Goal: Task Accomplishment & Management: Complete application form

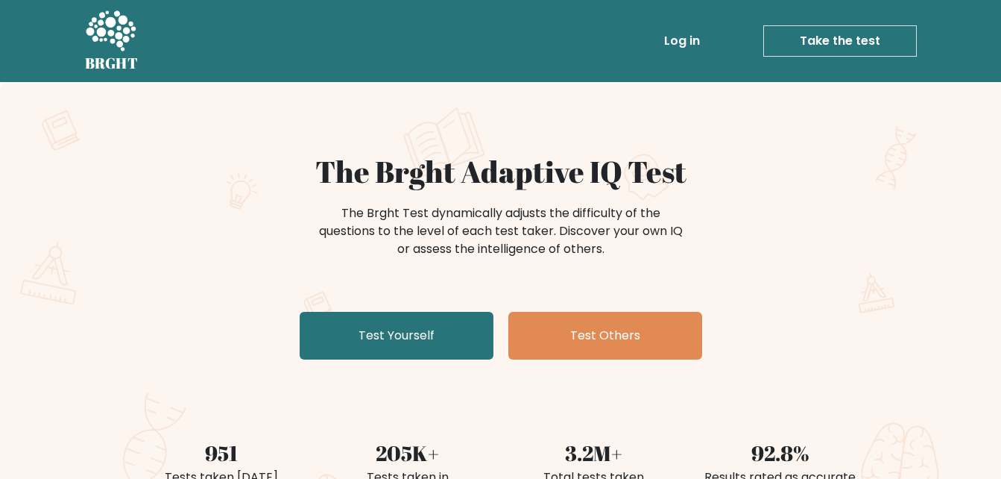
click at [883, 41] on link "Take the test" at bounding box center [840, 40] width 154 height 31
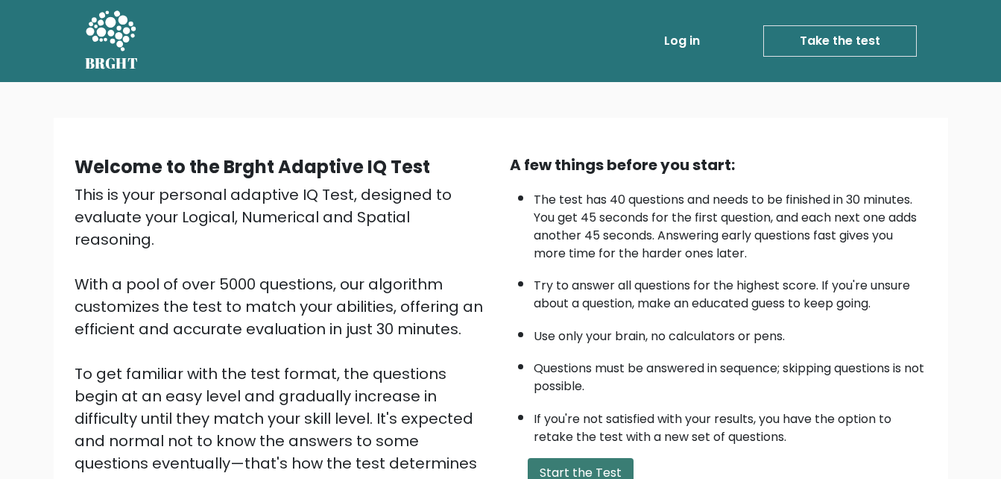
click at [606, 458] on button "Start the Test" at bounding box center [581, 473] width 106 height 30
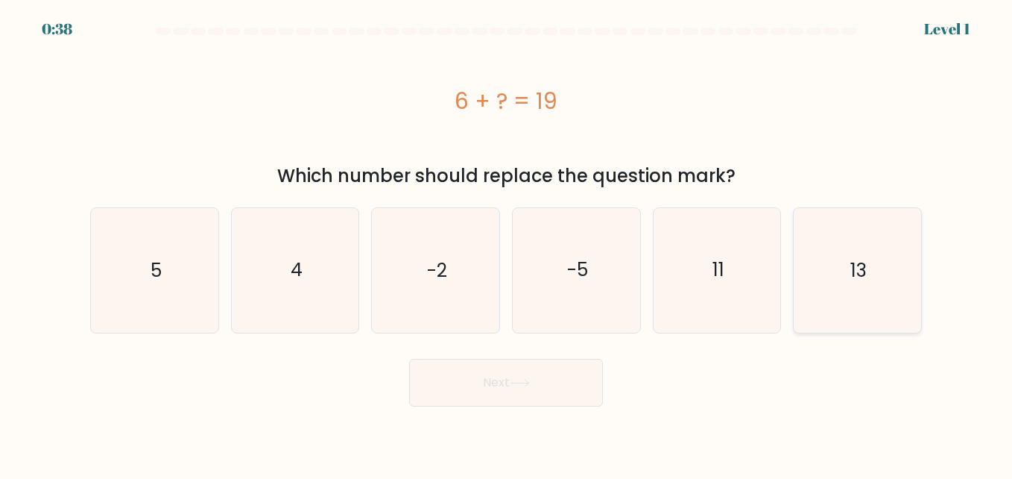
click at [855, 257] on text "13" at bounding box center [858, 270] width 16 height 26
click at [507, 239] on input "f. 13" at bounding box center [506, 241] width 1 height 4
radio input "true"
click at [0, 0] on span "f." at bounding box center [0, 0] width 0 height 0
click at [507, 239] on input "f. 13" at bounding box center [506, 241] width 1 height 4
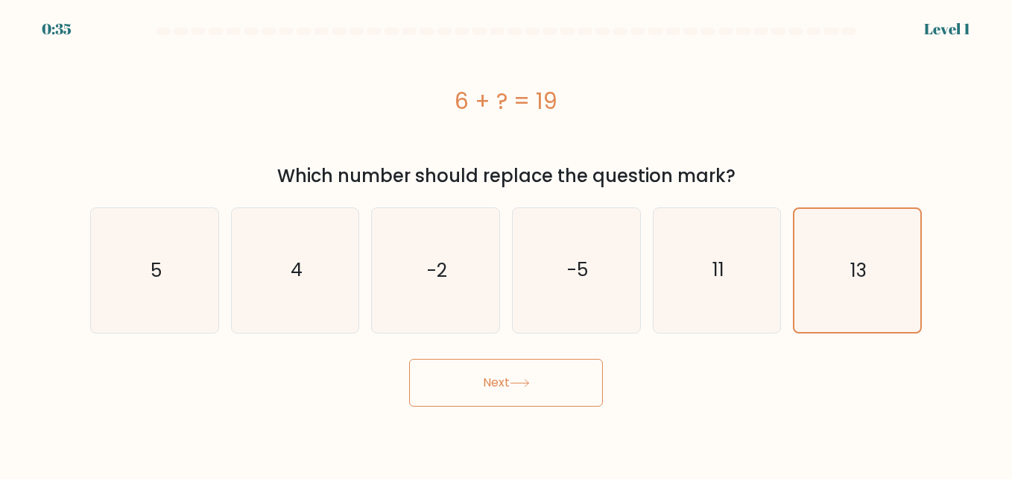
click at [0, 0] on span "f." at bounding box center [0, 0] width 0 height 0
click at [507, 239] on input "f. 13" at bounding box center [506, 241] width 1 height 4
click at [859, 257] on text "13" at bounding box center [858, 270] width 16 height 26
click at [507, 239] on input "f. 13" at bounding box center [506, 241] width 1 height 4
click at [859, 257] on text "13" at bounding box center [858, 270] width 16 height 26
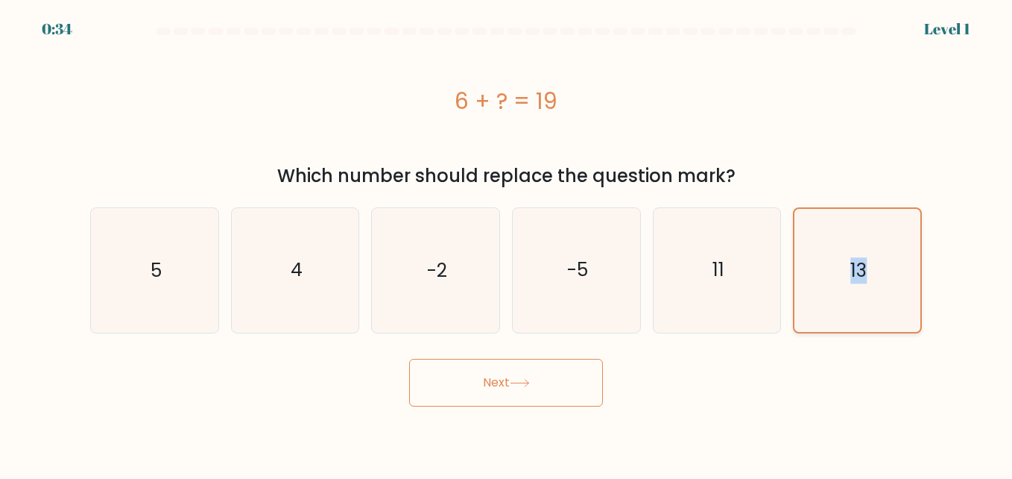
click at [507, 239] on input "f. 13" at bounding box center [506, 241] width 1 height 4
click at [859, 257] on text "13" at bounding box center [858, 270] width 16 height 26
click at [507, 239] on input "f. 13" at bounding box center [506, 241] width 1 height 4
click at [859, 257] on text "13" at bounding box center [858, 270] width 16 height 26
click at [507, 239] on input "f. 13" at bounding box center [506, 241] width 1 height 4
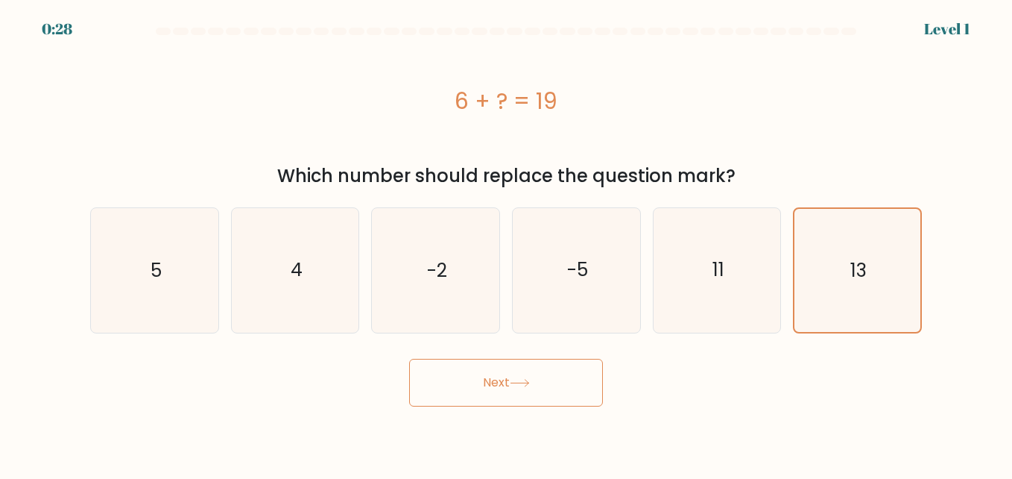
click at [505, 84] on div "6 + ? = 19" at bounding box center [506, 101] width 832 height 34
click at [500, 84] on div "6 + ? = 19" at bounding box center [506, 101] width 832 height 34
click at [846, 209] on icon "13" at bounding box center [857, 270] width 122 height 122
click at [507, 239] on input "f. 13" at bounding box center [506, 241] width 1 height 4
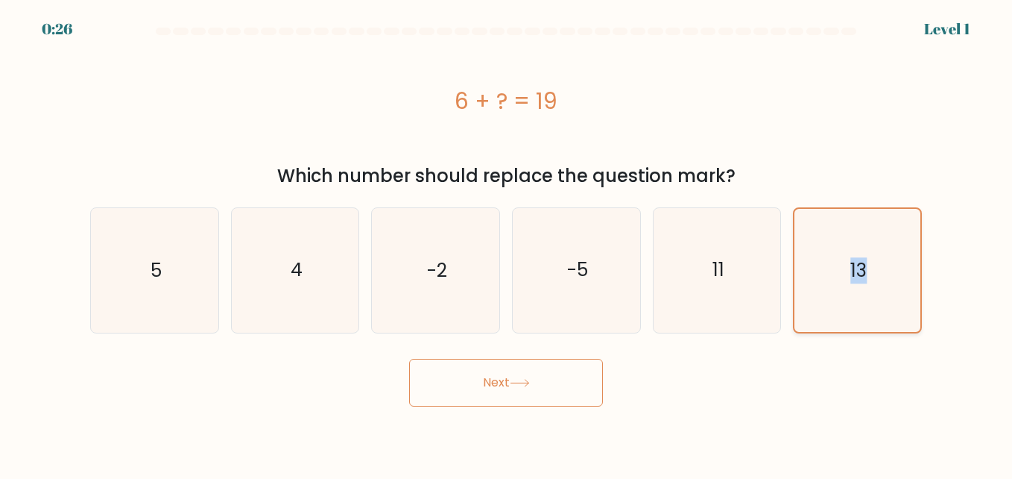
click at [846, 209] on icon "13" at bounding box center [857, 270] width 122 height 122
click at [507, 239] on input "f. 13" at bounding box center [506, 241] width 1 height 4
drag, startPoint x: 846, startPoint y: 183, endPoint x: 855, endPoint y: 221, distance: 39.1
click at [855, 257] on text "13" at bounding box center [858, 270] width 16 height 26
click at [507, 239] on input "f. 13" at bounding box center [506, 241] width 1 height 4
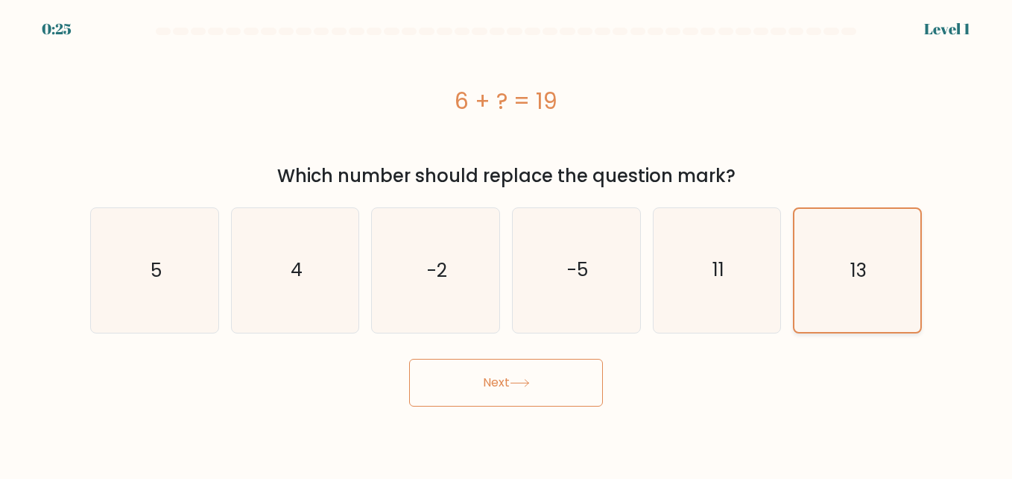
click at [857, 257] on text "13" at bounding box center [858, 270] width 16 height 26
click at [507, 239] on input "f. 13" at bounding box center [506, 241] width 1 height 4
click at [857, 257] on text "13" at bounding box center [858, 270] width 16 height 26
click at [507, 239] on input "f. 13" at bounding box center [506, 241] width 1 height 4
click at [857, 257] on text "13" at bounding box center [858, 270] width 16 height 26
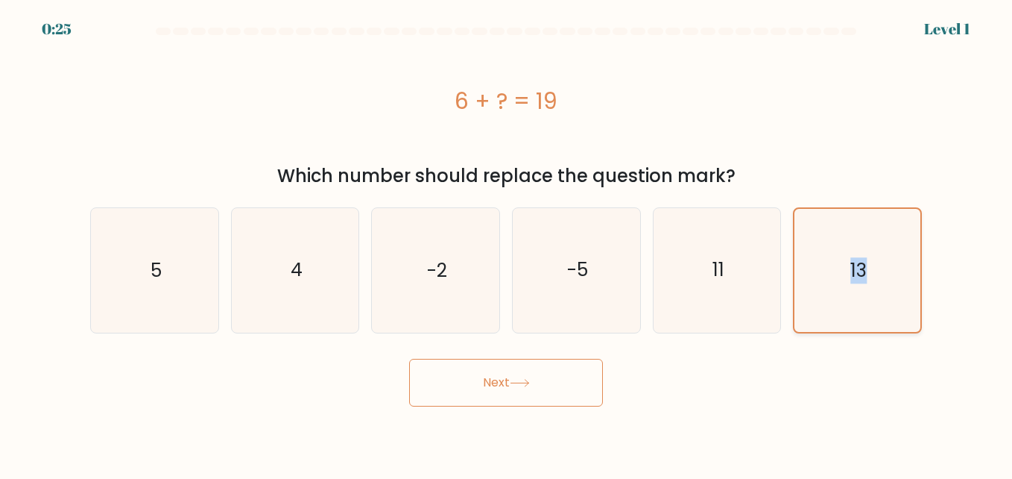
click at [507, 239] on input "f. 13" at bounding box center [506, 241] width 1 height 4
click at [857, 257] on text "13" at bounding box center [858, 270] width 16 height 26
click at [507, 239] on input "f. 13" at bounding box center [506, 241] width 1 height 4
copy text "13"
click at [511, 84] on div "6 + ? = 19" at bounding box center [506, 101] width 832 height 34
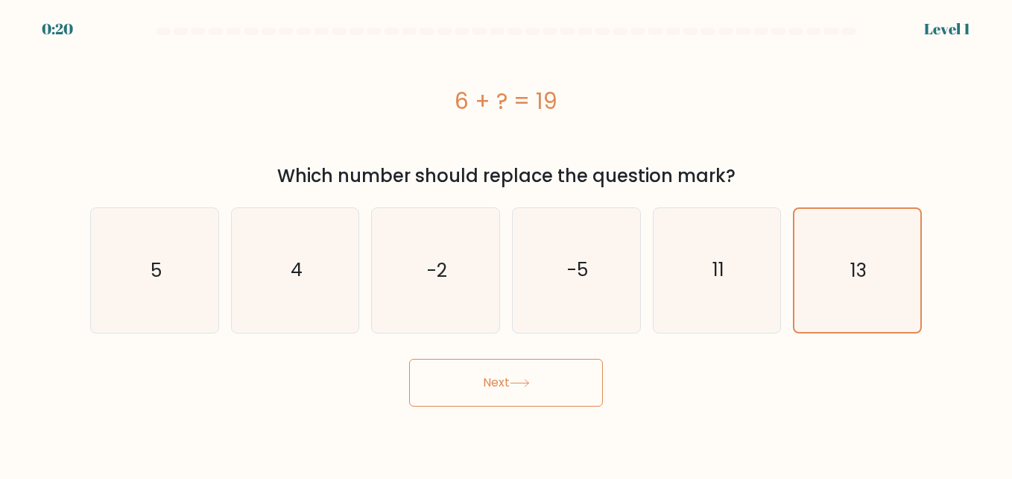
click at [511, 84] on div "6 + ? = 19" at bounding box center [506, 101] width 832 height 34
click at [633, 162] on div "Which number should replace the question mark?" at bounding box center [506, 175] width 814 height 27
click at [878, 239] on icon "13" at bounding box center [857, 270] width 122 height 122
click at [507, 239] on input "f. 13" at bounding box center [506, 241] width 1 height 4
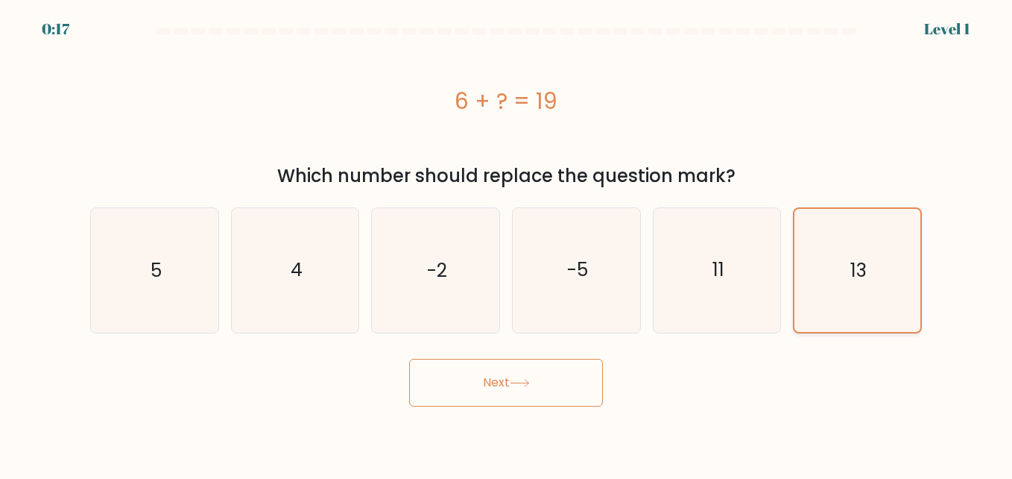
click at [878, 239] on icon "13" at bounding box center [857, 270] width 122 height 122
click at [507, 239] on input "f. 13" at bounding box center [506, 241] width 1 height 4
click at [846, 209] on icon "13" at bounding box center [857, 270] width 122 height 122
click at [507, 239] on input "f. 13" at bounding box center [506, 241] width 1 height 4
click at [845, 209] on icon "13" at bounding box center [857, 270] width 122 height 122
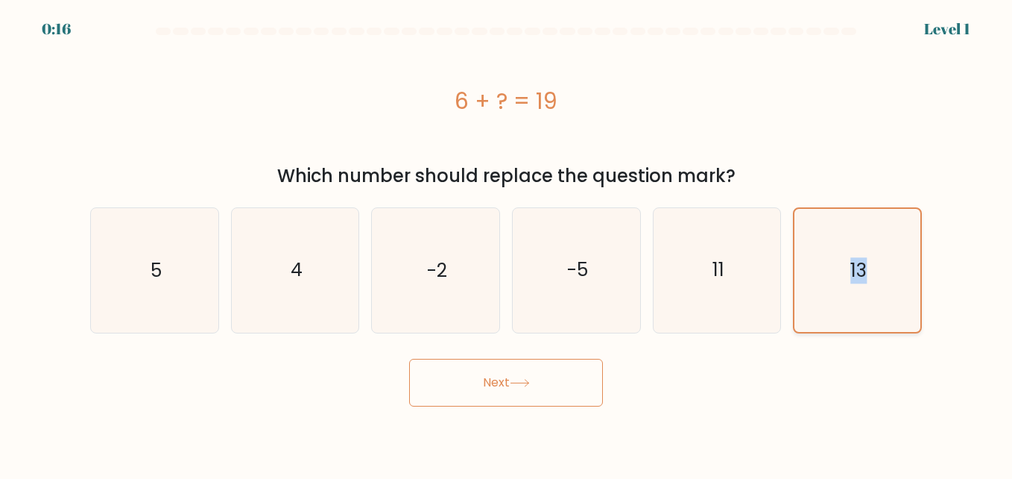
click at [507, 239] on input "f. 13" at bounding box center [506, 241] width 1 height 4
